Goal: Transaction & Acquisition: Purchase product/service

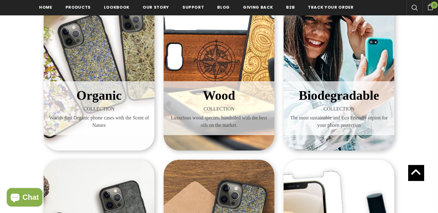
scroll to position [143, 0]
click at [102, 89] on span "Organic" at bounding box center [99, 95] width 45 height 14
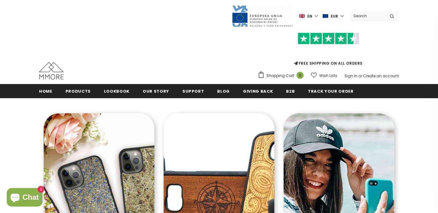
scroll to position [0, 0]
click at [316, 16] on label "en" at bounding box center [309, 15] width 20 height 9
click at [336, 14] on span "EUR" at bounding box center [334, 16] width 7 height 6
click at [334, 24] on link "USD" at bounding box center [330, 27] width 24 height 10
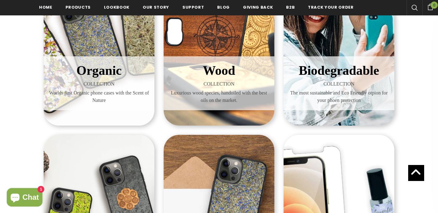
scroll to position [154, 0]
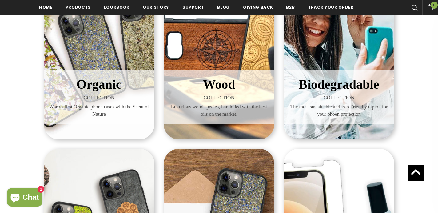
click at [229, 95] on span "COLLECTION" at bounding box center [219, 97] width 102 height 7
click at [338, 89] on span "Biodegradable" at bounding box center [339, 84] width 80 height 14
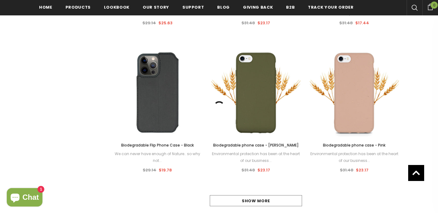
scroll to position [561, 0]
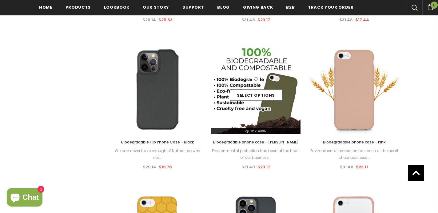
click at [250, 132] on span "Quick View" at bounding box center [255, 131] width 21 height 5
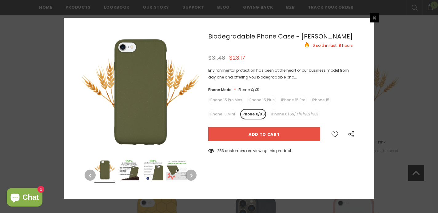
click at [233, 98] on label "iPhone 15 Pro Max" at bounding box center [225, 100] width 35 height 10
click at [0, 0] on input "iPhone 15 Pro Max" at bounding box center [0, 0] width 0 height 0
type input "Sold Out"
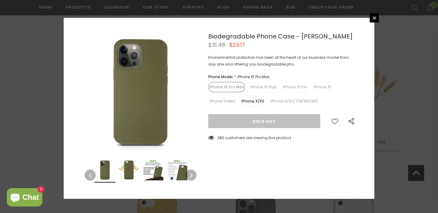
click at [319, 83] on label "iPhone 15" at bounding box center [323, 87] width 20 height 10
click at [0, 0] on input "iPhone 15" at bounding box center [0, 0] width 0 height 0
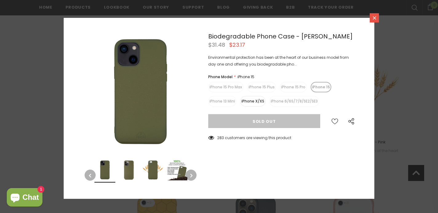
click at [376, 18] on icon at bounding box center [374, 17] width 5 height 5
